Goal: Task Accomplishment & Management: Manage account settings

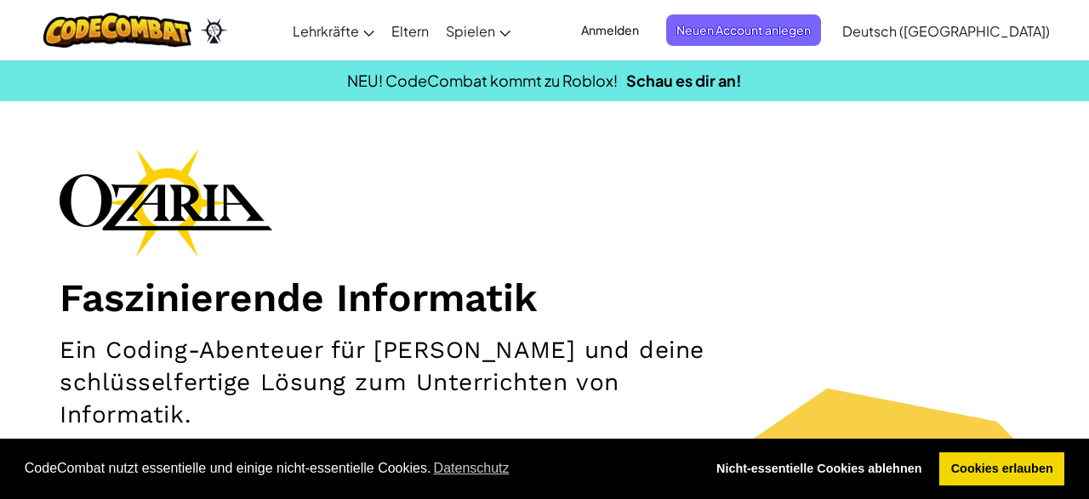
click at [649, 24] on span "Anmelden" at bounding box center [610, 29] width 78 height 31
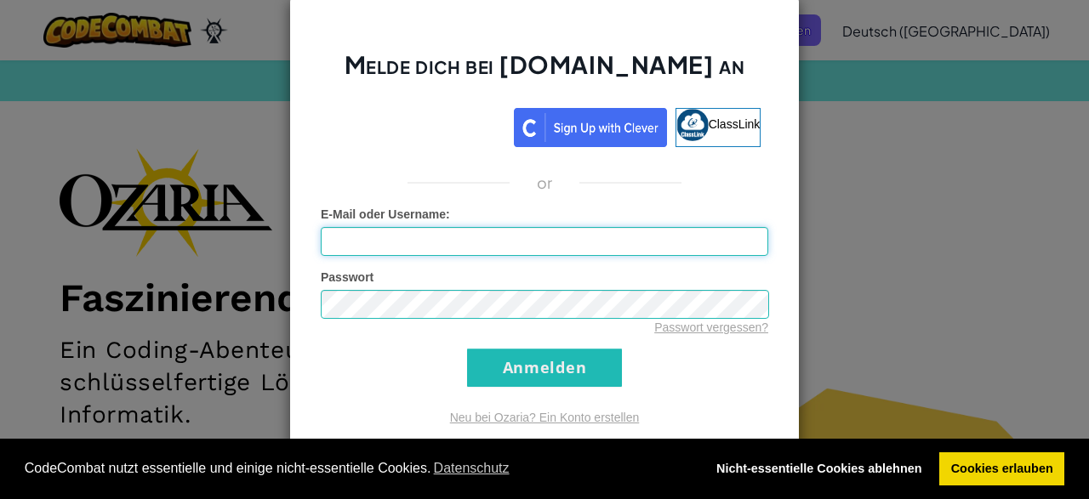
click at [462, 244] on input "E-Mail oder Username :" at bounding box center [544, 241] width 447 height 29
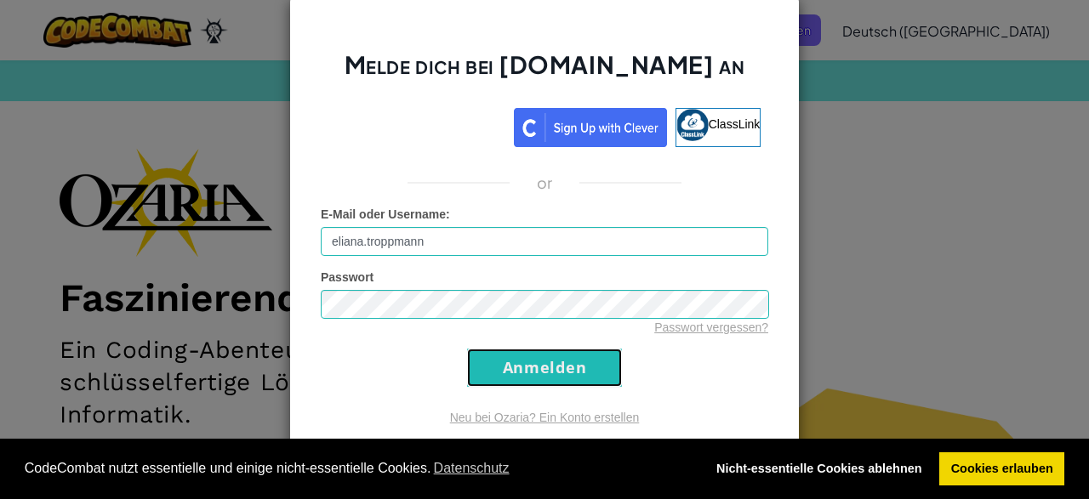
click at [561, 361] on input "Anmelden" at bounding box center [544, 368] width 155 height 38
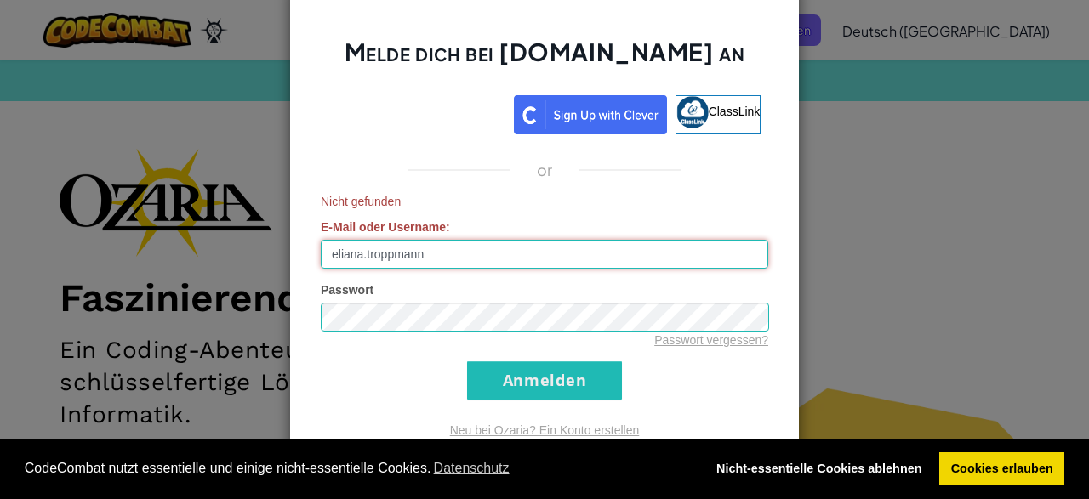
click at [445, 254] on input "eliana.troppmann" at bounding box center [544, 254] width 447 height 29
type input "e"
click at [373, 249] on input "E-Mail oder Username :" at bounding box center [544, 254] width 447 height 29
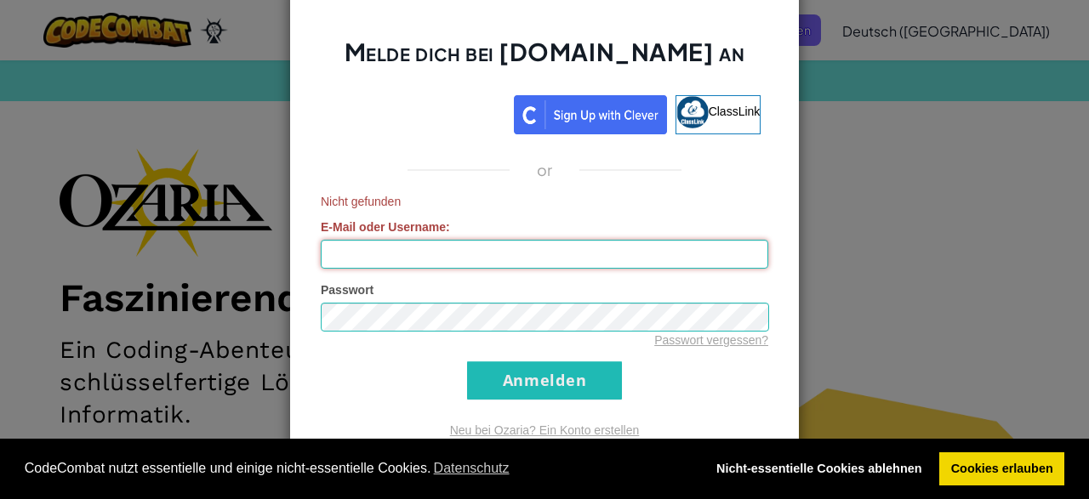
click at [373, 249] on input "E-Mail oder Username :" at bounding box center [544, 254] width 447 height 29
paste input "[PERSON_NAME][EMAIL_ADDRESS][DOMAIN_NAME]"
type input "[PERSON_NAME][EMAIL_ADDRESS][DOMAIN_NAME]"
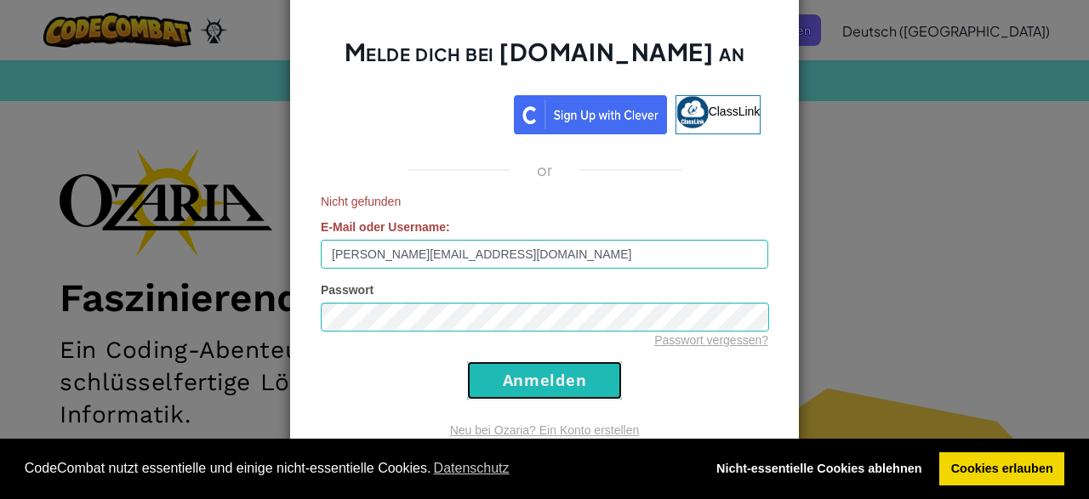
click at [477, 369] on input "Anmelden" at bounding box center [544, 381] width 155 height 38
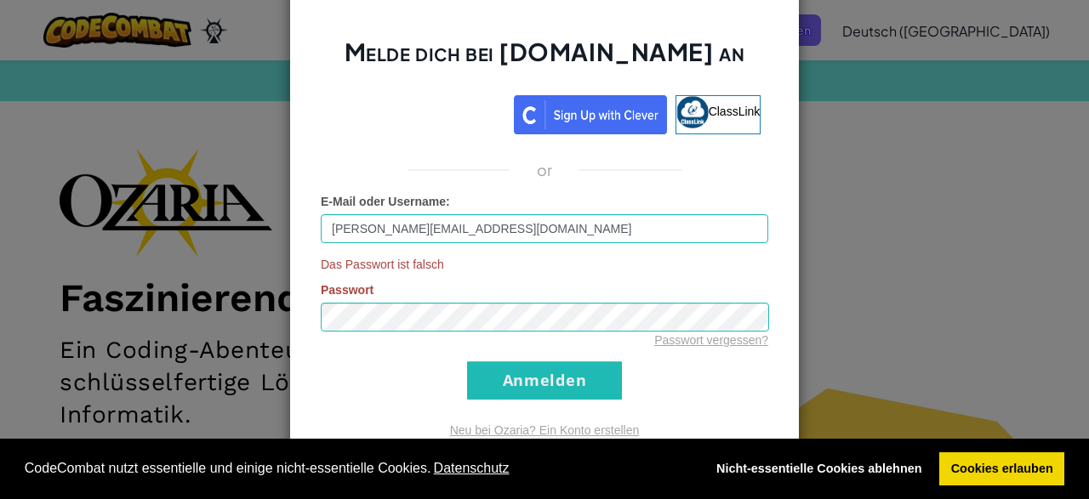
click at [440, 478] on link "Datenschutz" at bounding box center [470, 469] width 81 height 26
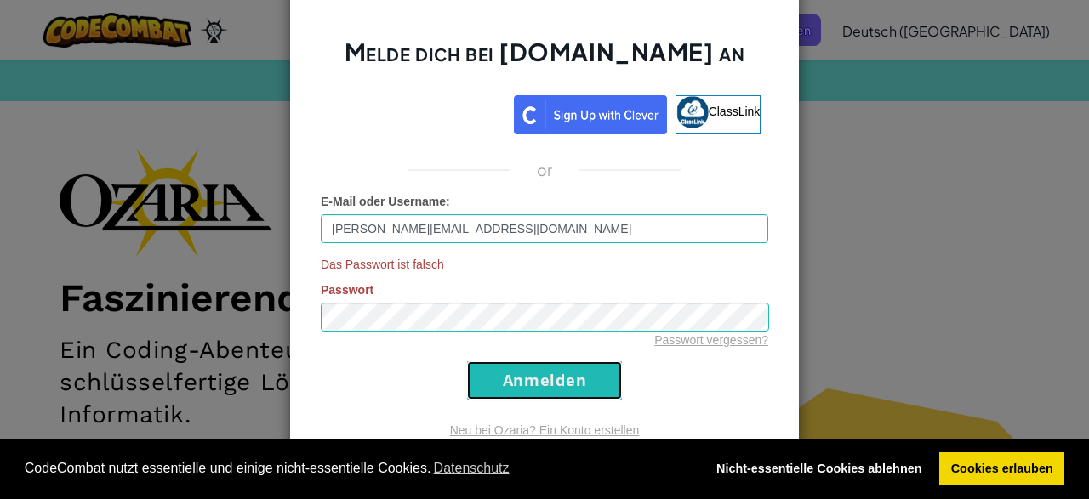
click at [520, 382] on input "Anmelden" at bounding box center [544, 381] width 155 height 38
click at [717, 332] on div "Passwort vergessen?" at bounding box center [544, 340] width 447 height 17
click at [714, 333] on div "Passwort vergessen?" at bounding box center [544, 340] width 447 height 17
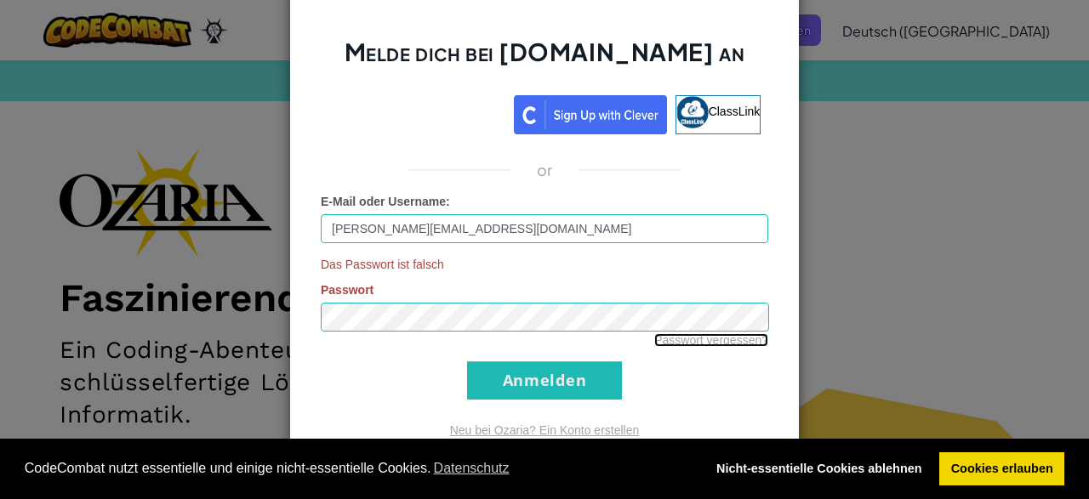
click at [714, 336] on link "Passwort vergessen?" at bounding box center [711, 340] width 114 height 14
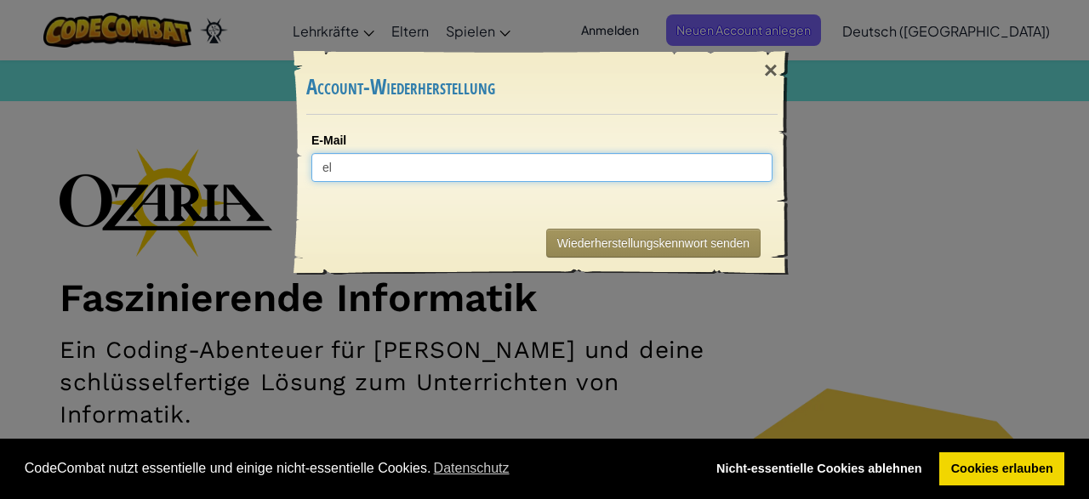
type input "e"
paste input "[PERSON_NAME][EMAIL_ADDRESS][DOMAIN_NAME]"
type input "[PERSON_NAME][EMAIL_ADDRESS][DOMAIN_NAME]"
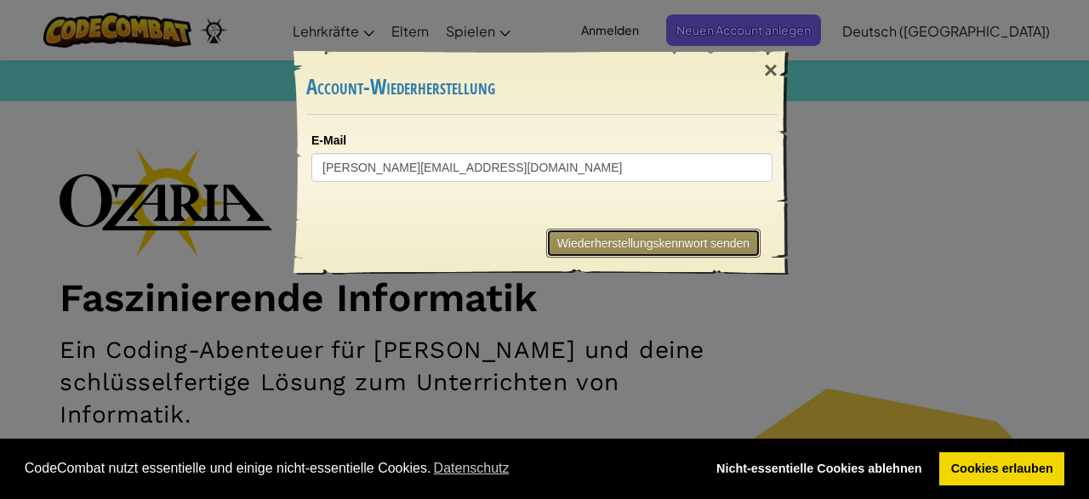
click at [589, 236] on button "Wiederherstellungskennwort senden" at bounding box center [653, 243] width 214 height 29
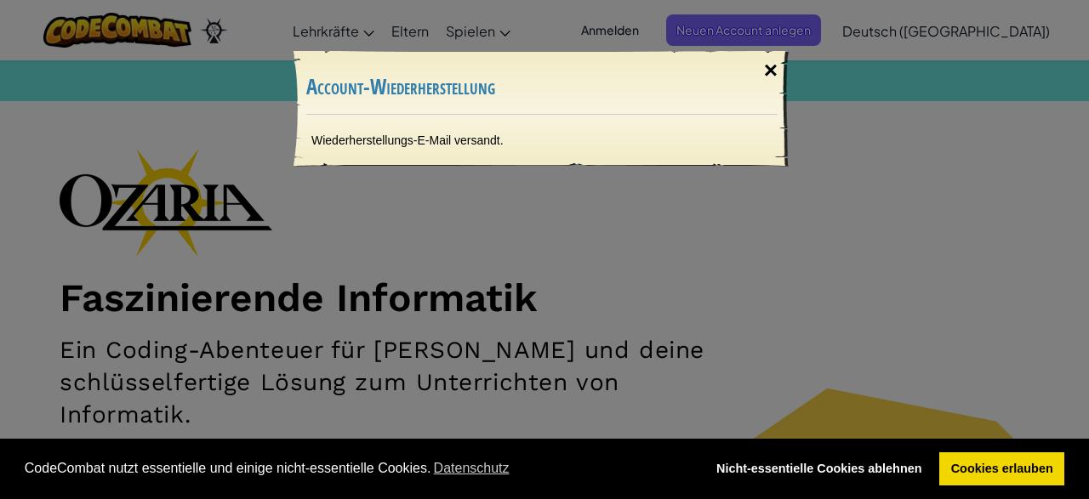
click at [778, 74] on div "×" at bounding box center [770, 70] width 39 height 49
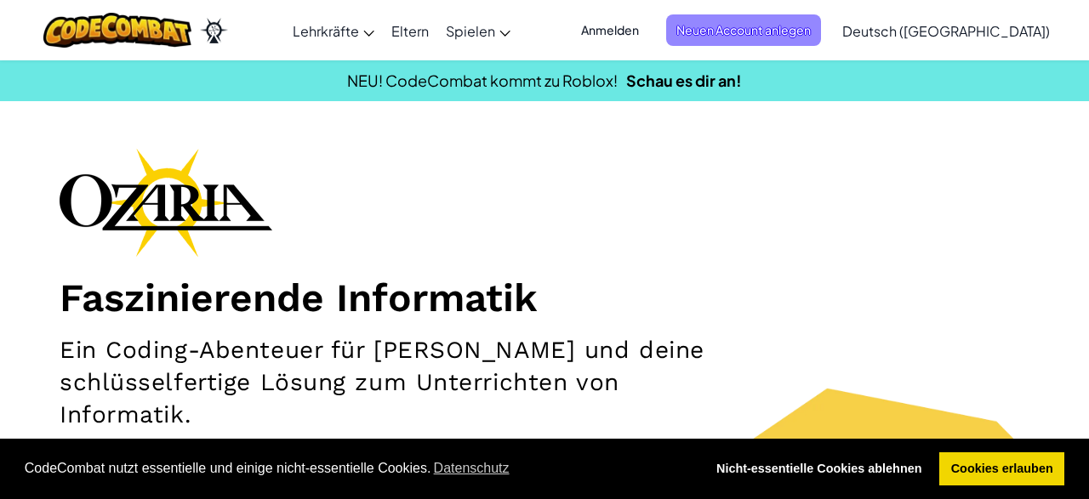
click at [778, 31] on span "Neuen Account anlegen" at bounding box center [743, 29] width 155 height 31
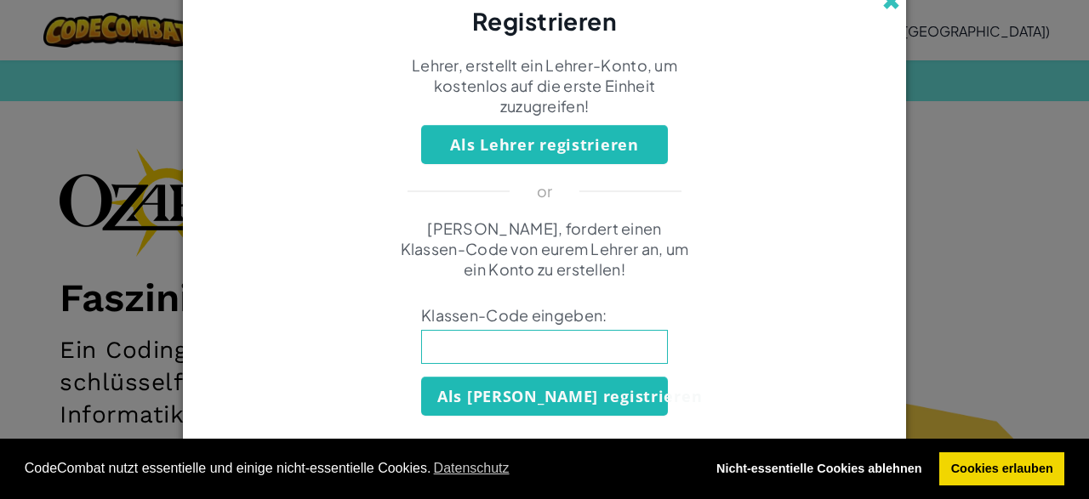
click at [890, 1] on span at bounding box center [891, 1] width 18 height 18
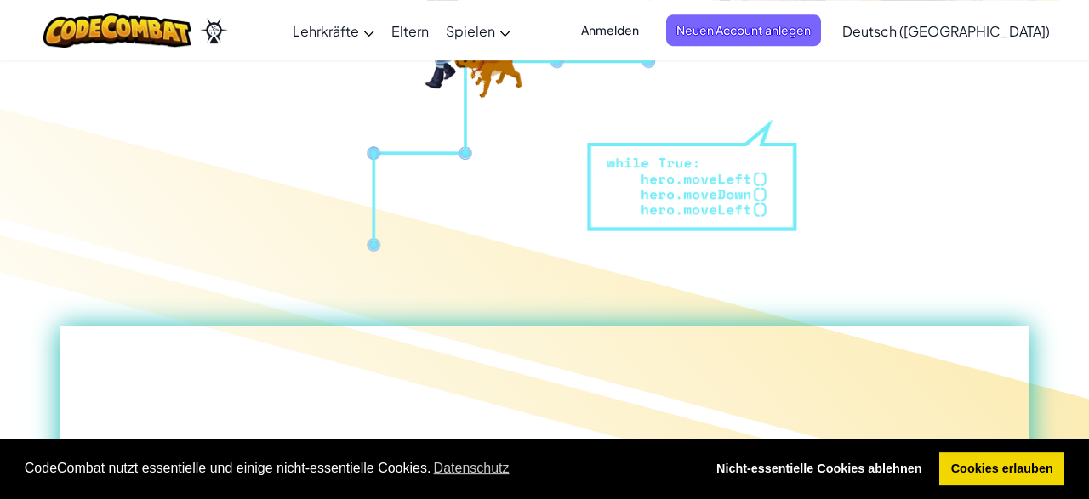
scroll to position [658, 0]
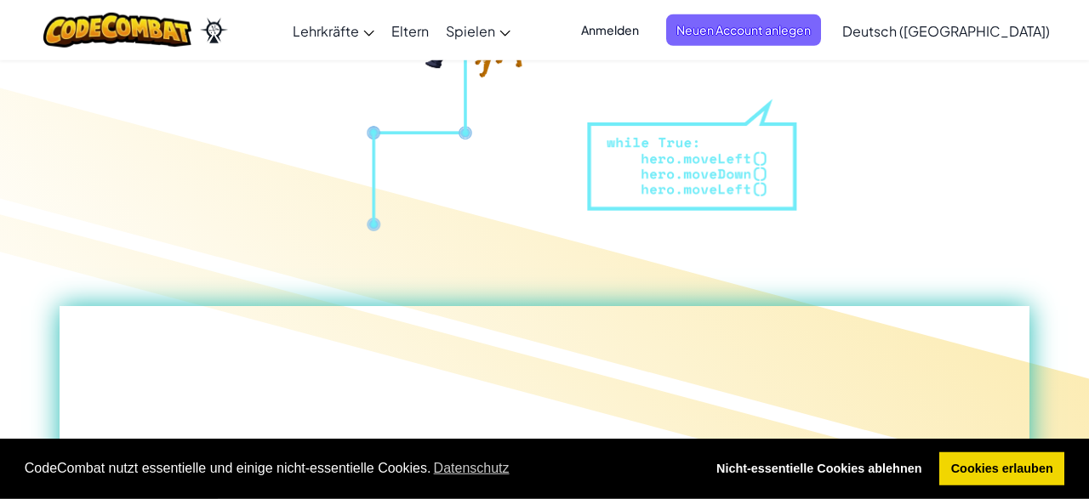
click at [649, 26] on span "Anmelden" at bounding box center [610, 29] width 78 height 31
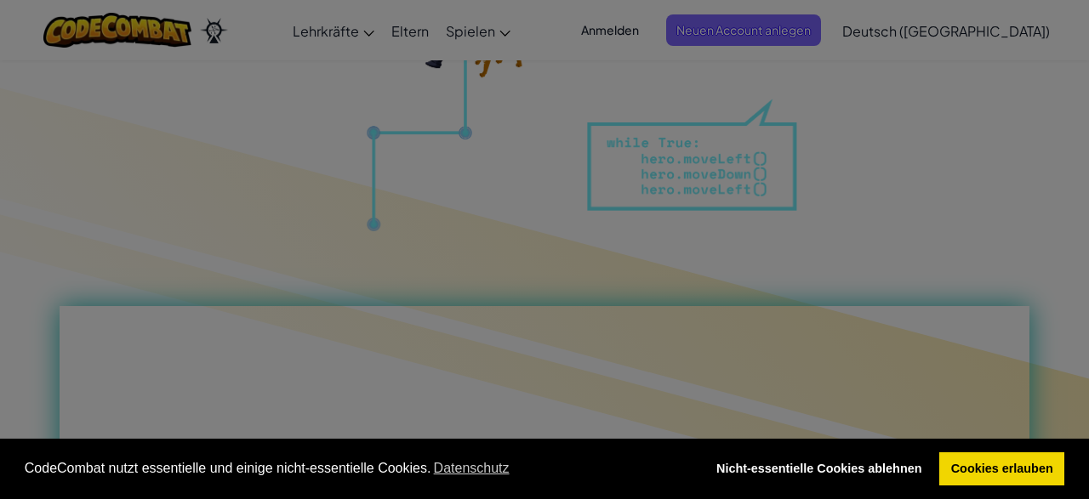
click at [658, 26] on div "Melde dich bei [DOMAIN_NAME] an Über Google anmelden Über Google anmelden. (Wir…" at bounding box center [544, 123] width 510 height 507
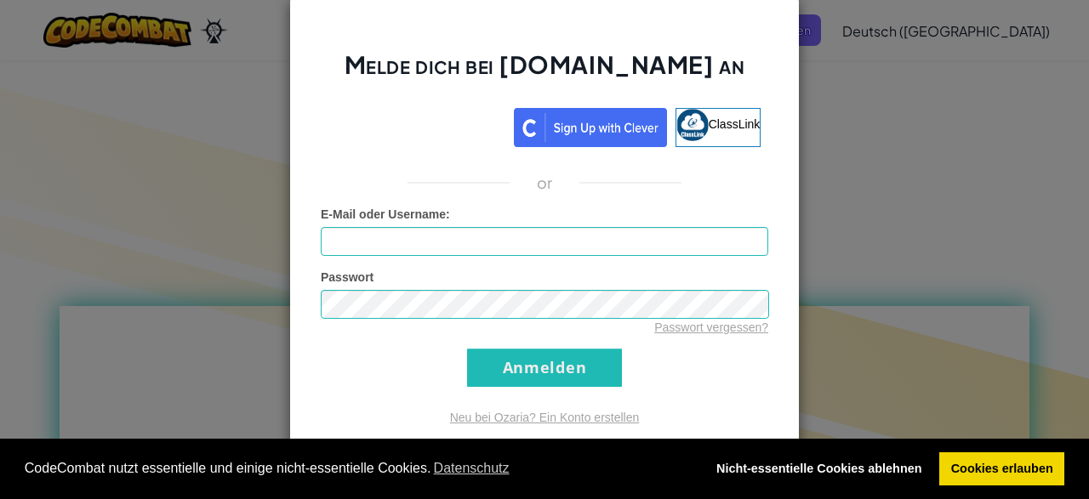
click at [435, 218] on span "E-Mail oder Username" at bounding box center [383, 215] width 125 height 14
click at [435, 227] on input "E-Mail oder Username :" at bounding box center [544, 241] width 447 height 29
type input "E"
paste input "[PERSON_NAME][EMAIL_ADDRESS][DOMAIN_NAME]"
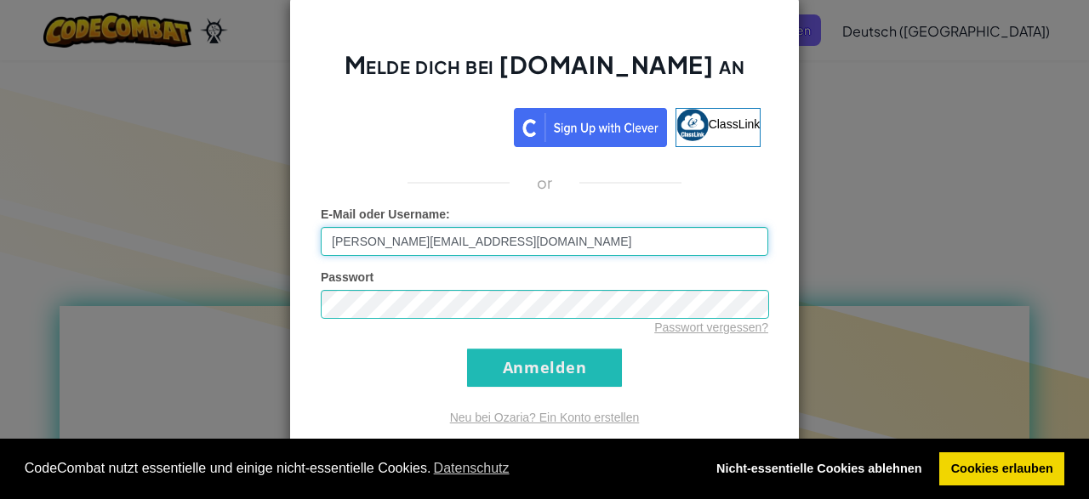
type input "[PERSON_NAME][EMAIL_ADDRESS][DOMAIN_NAME]"
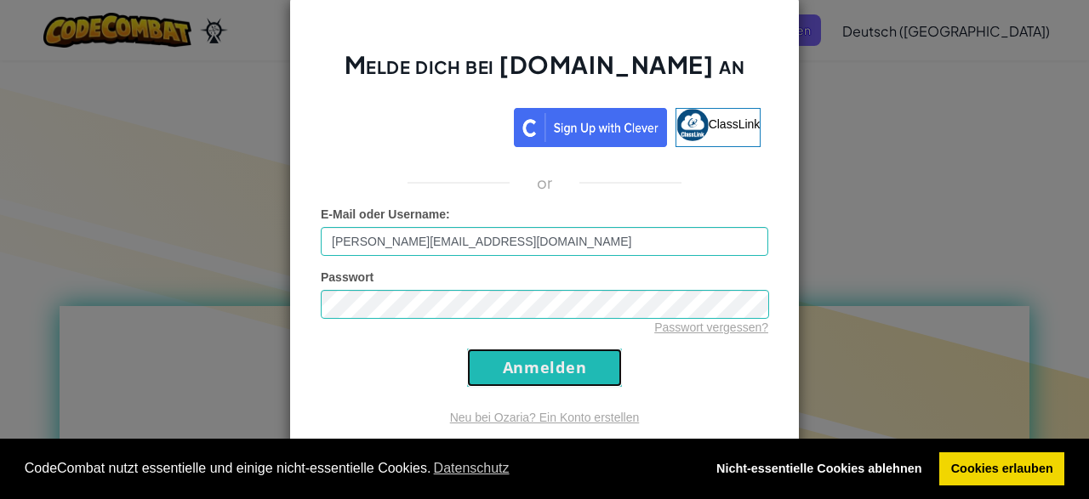
click at [512, 356] on input "Anmelden" at bounding box center [544, 368] width 155 height 38
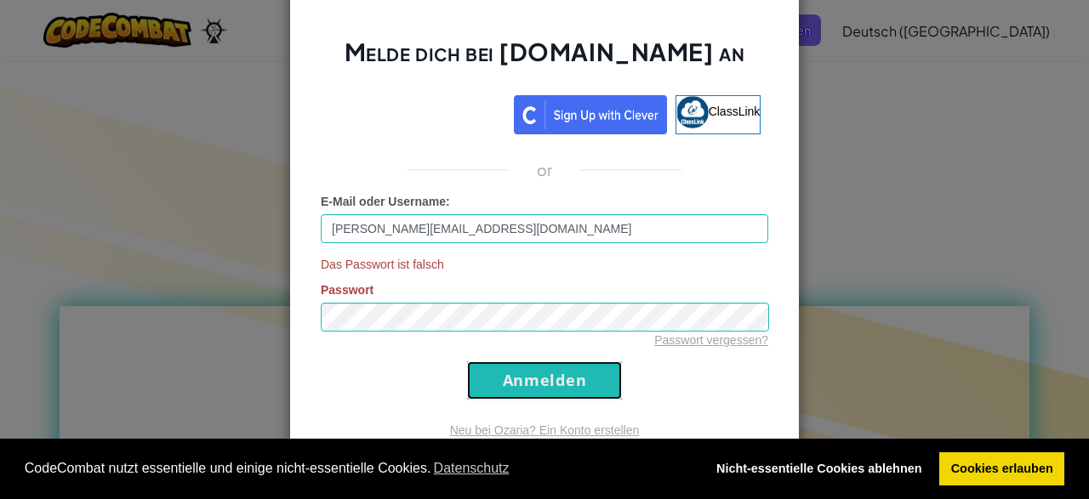
click at [518, 374] on input "Anmelden" at bounding box center [544, 381] width 155 height 38
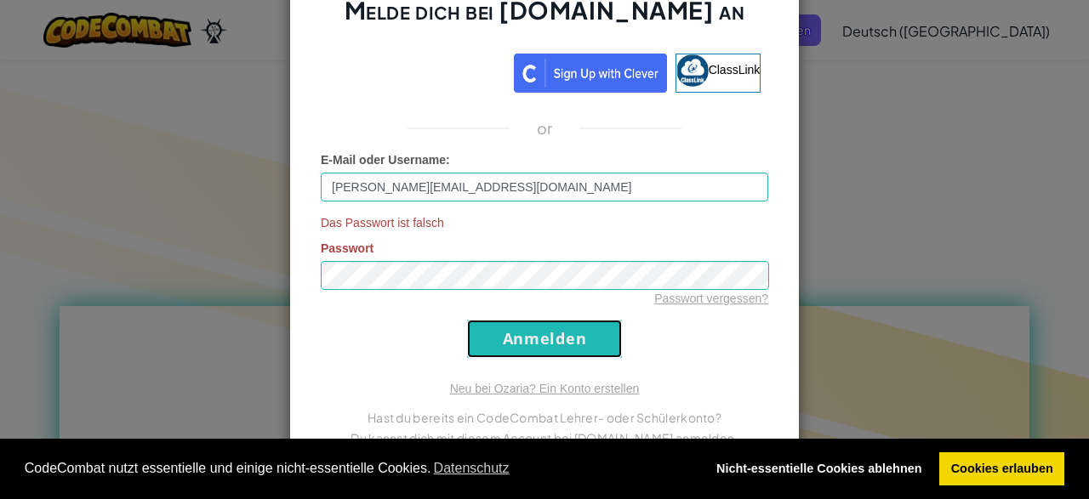
scroll to position [0, 0]
